Goal: Navigation & Orientation: Find specific page/section

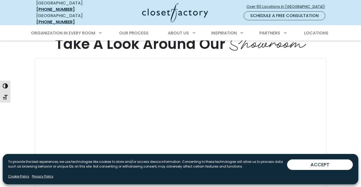
scroll to position [1154, 0]
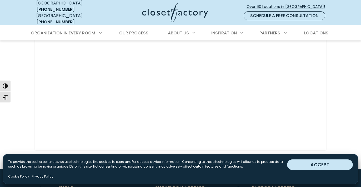
click at [324, 166] on button "ACCEPT" at bounding box center [320, 165] width 66 height 11
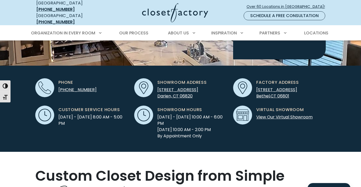
scroll to position [146, 0]
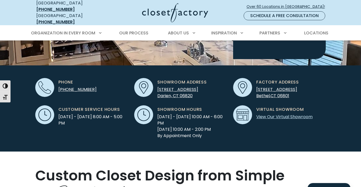
click at [276, 114] on link "View Our Virtual Showroom" at bounding box center [284, 117] width 56 height 6
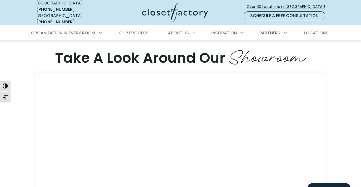
scroll to position [1101, 0]
click at [358, 142] on div "Take A Look Around Our Showroom" at bounding box center [180, 128] width 361 height 188
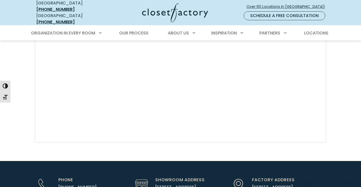
scroll to position [1164, 0]
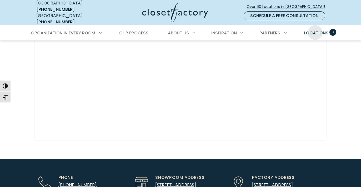
click at [315, 30] on span "Locations" at bounding box center [316, 33] width 24 height 6
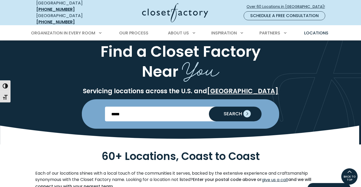
scroll to position [17, 0]
type input "*****"
click at [230, 112] on span "SEARCH" at bounding box center [230, 113] width 23 height 5
